Goal: Task Accomplishment & Management: Use online tool/utility

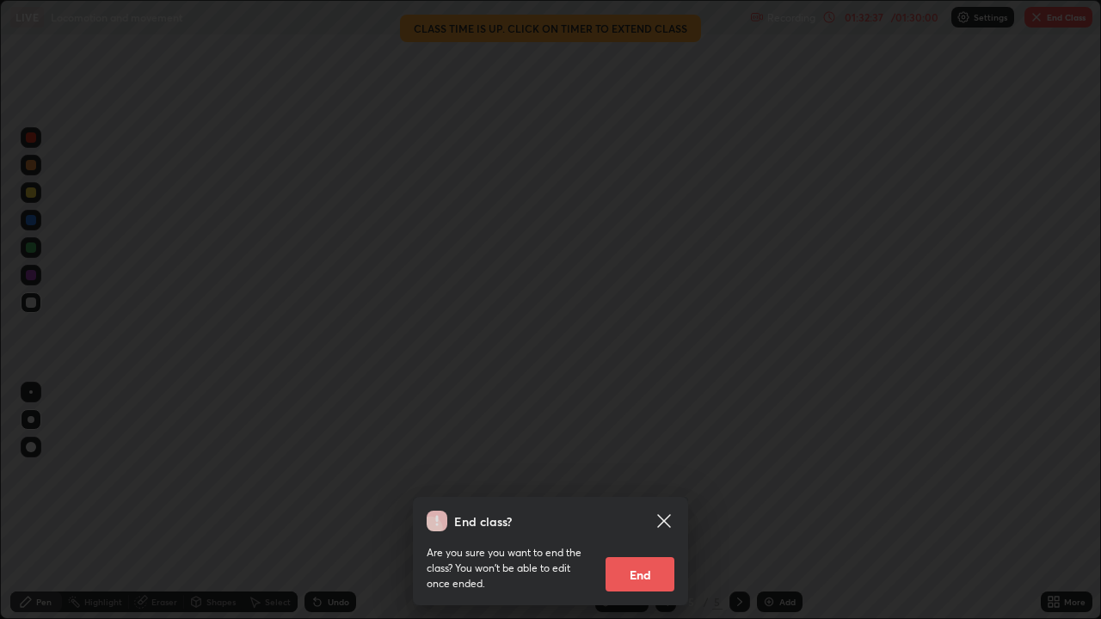
scroll to position [619, 1101]
click at [653, 562] on button "End" at bounding box center [639, 574] width 69 height 34
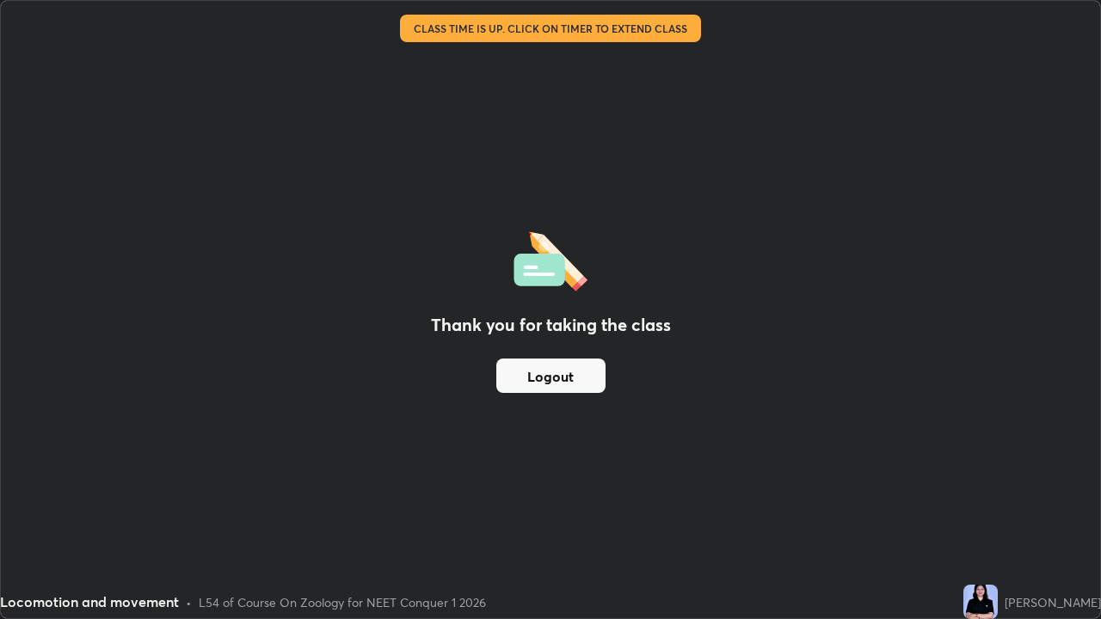
click at [695, 332] on div "Thank you for taking the class Logout" at bounding box center [550, 309] width 1099 height 617
click at [689, 330] on div "Thank you for taking the class Logout" at bounding box center [550, 309] width 1099 height 617
click at [691, 324] on div "Thank you for taking the class Logout" at bounding box center [550, 309] width 1099 height 617
click at [691, 323] on div "Thank you for taking the class Logout" at bounding box center [550, 309] width 1099 height 617
click at [687, 323] on div "Thank you for taking the class Logout" at bounding box center [550, 309] width 1099 height 617
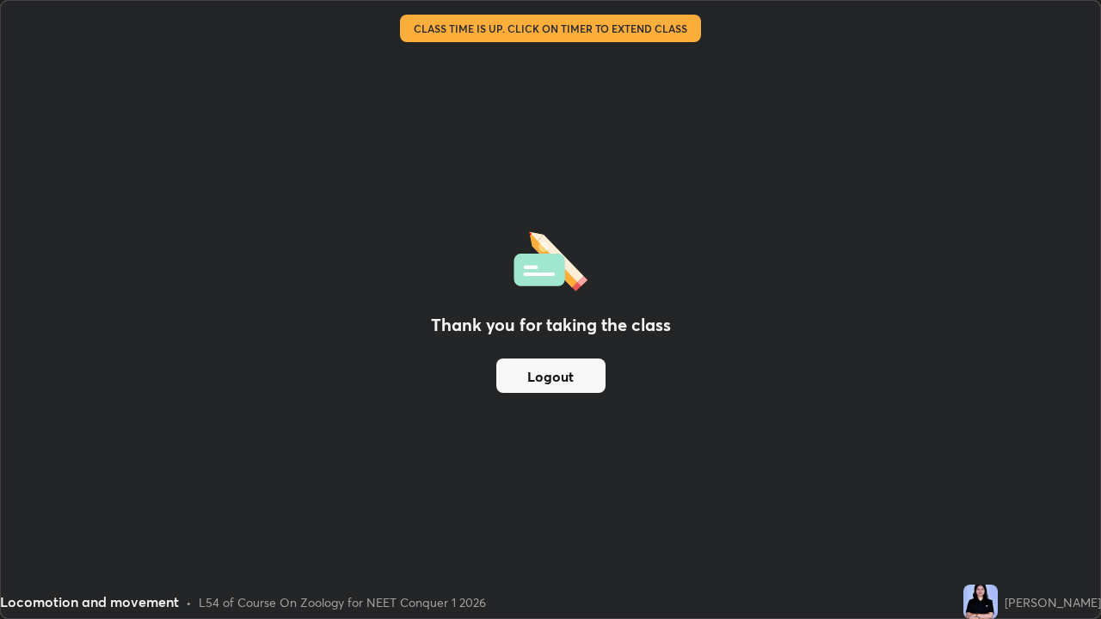
click at [684, 328] on div "Thank you for taking the class Logout" at bounding box center [550, 309] width 1099 height 617
click at [684, 325] on div "Thank you for taking the class Logout" at bounding box center [550, 309] width 1099 height 617
click at [684, 323] on div "Thank you for taking the class Logout" at bounding box center [550, 309] width 1099 height 617
click at [687, 322] on div "Thank you for taking the class Logout" at bounding box center [550, 309] width 1099 height 617
click at [685, 328] on div "Thank you for taking the class Logout" at bounding box center [550, 309] width 1099 height 617
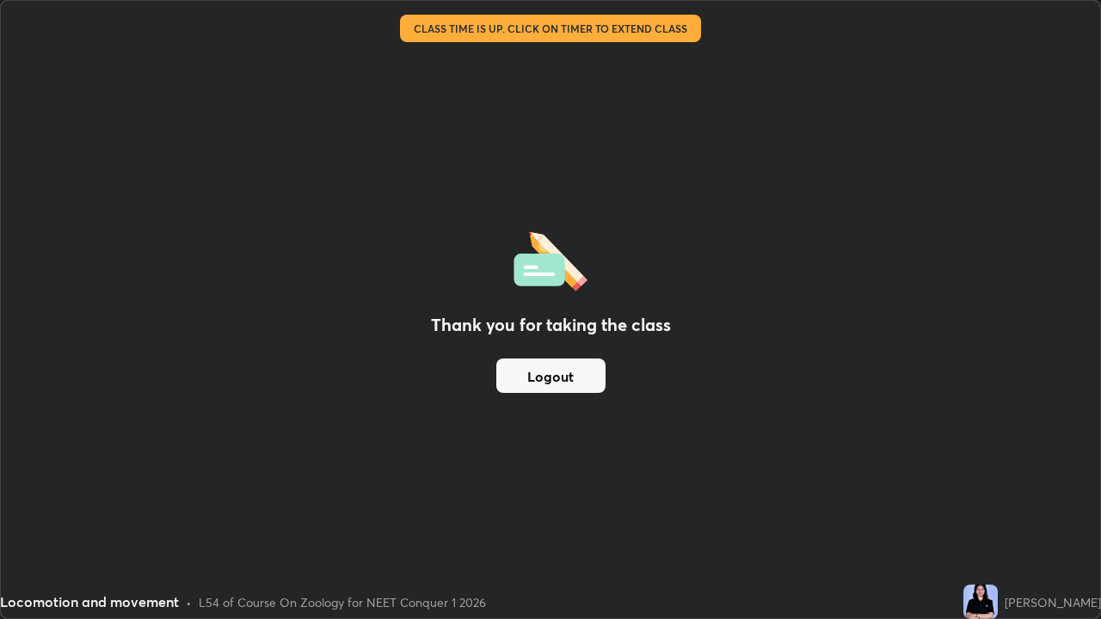
click at [556, 371] on button "Logout" at bounding box center [550, 376] width 109 height 34
